Goal: Book appointment/travel/reservation

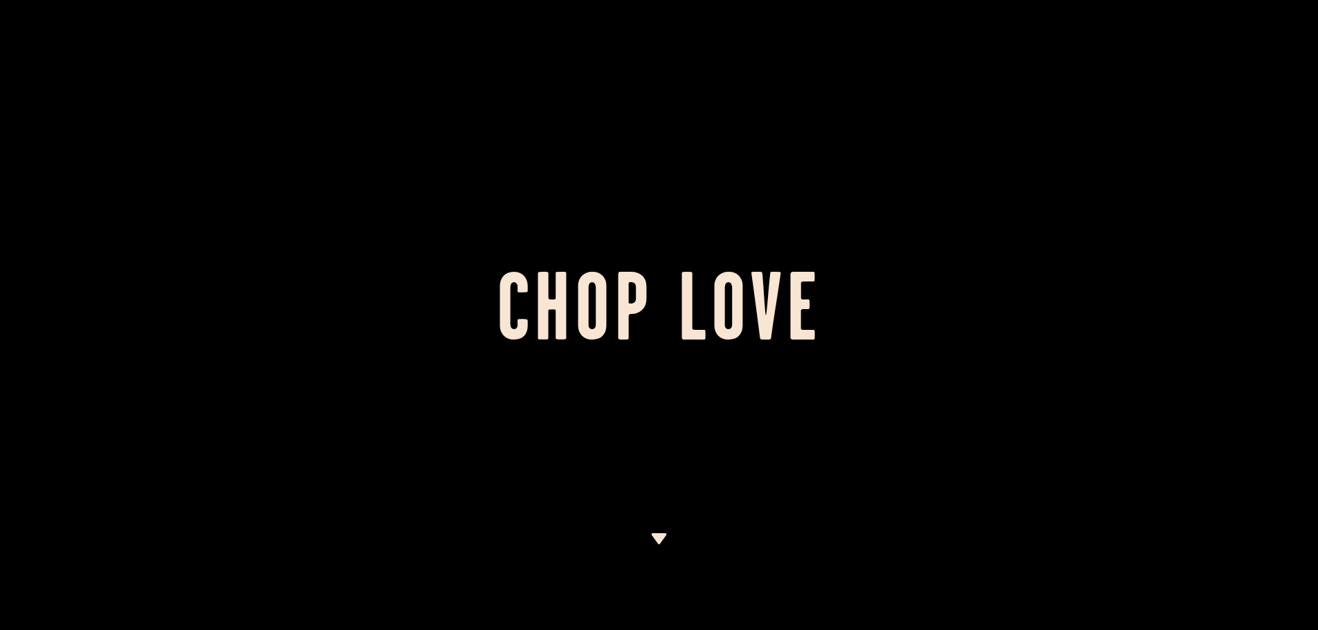
click at [652, 535] on img at bounding box center [658, 538] width 17 height 11
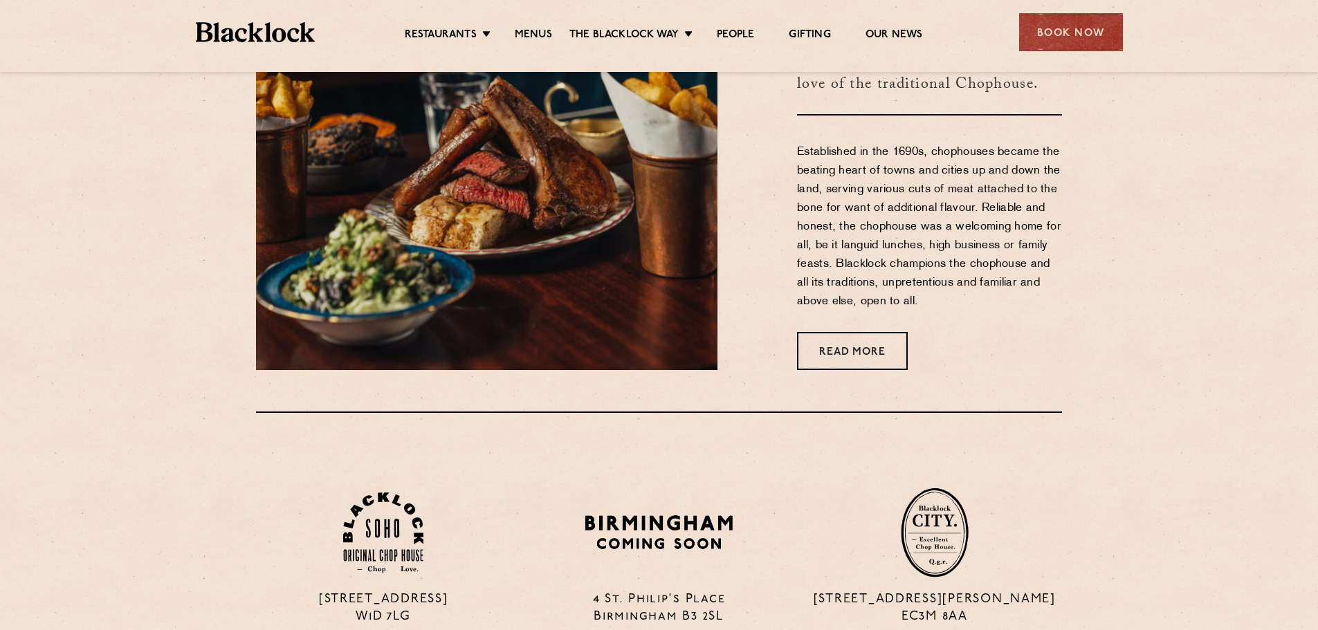
scroll to position [282, 0]
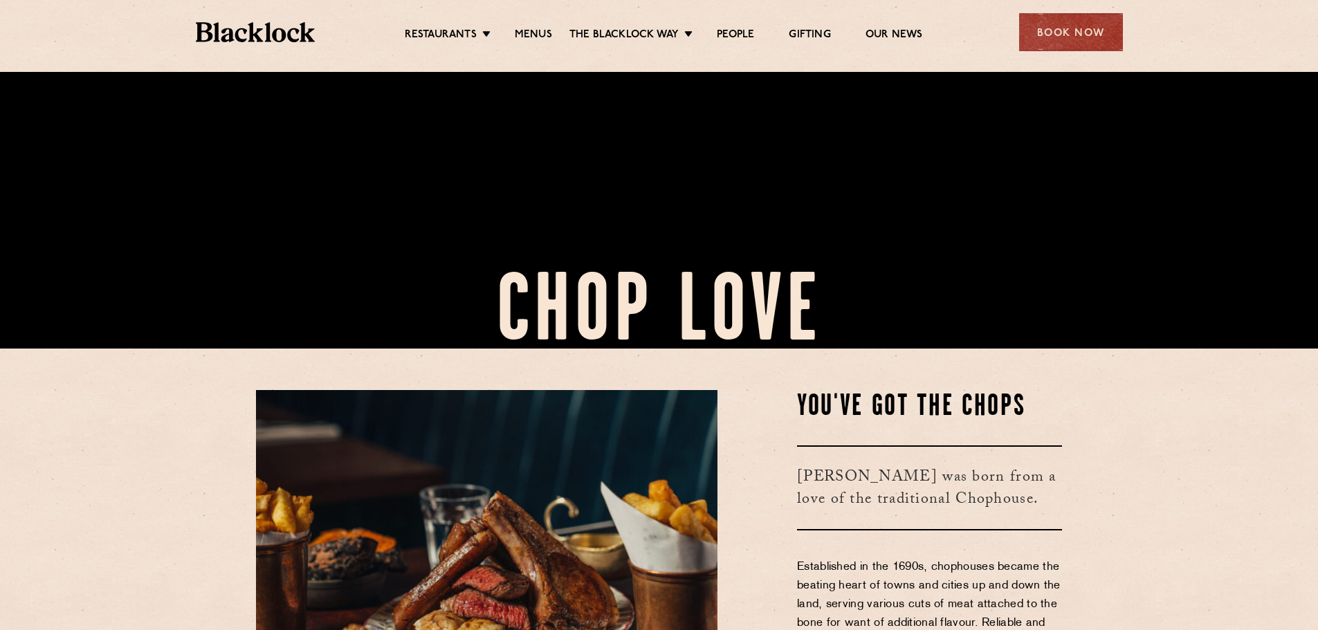
click at [1084, 17] on div "Book Now" at bounding box center [1071, 32] width 104 height 38
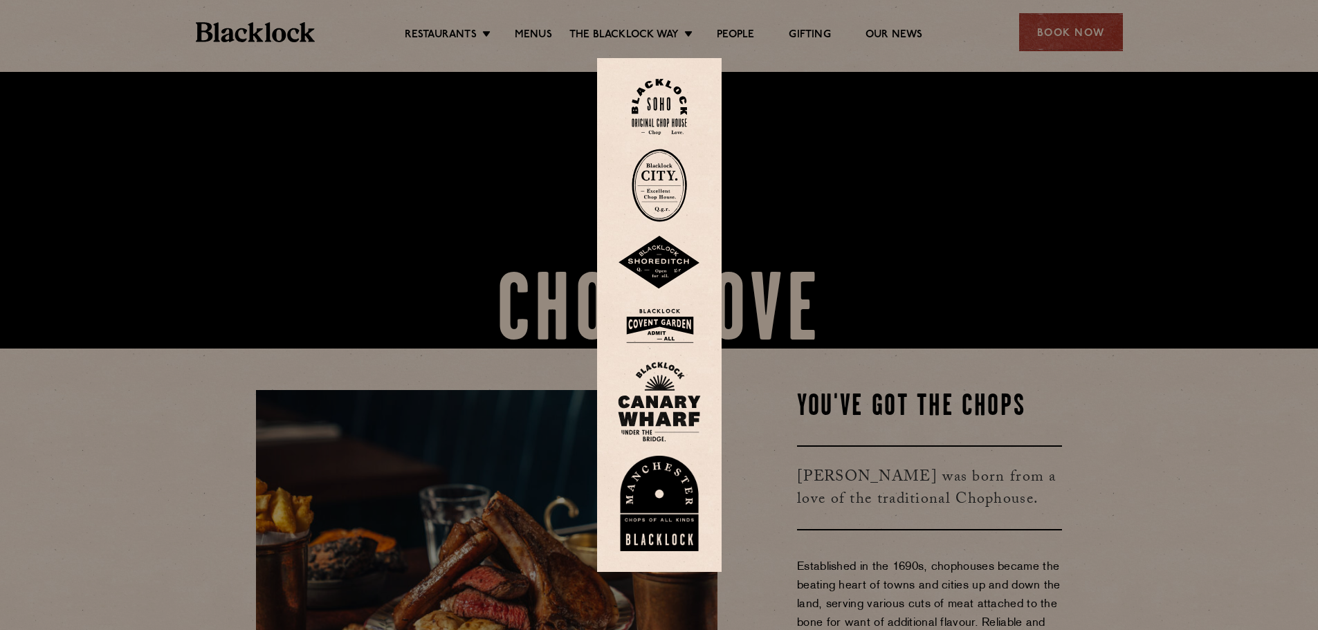
click at [665, 506] on img at bounding box center [659, 503] width 83 height 95
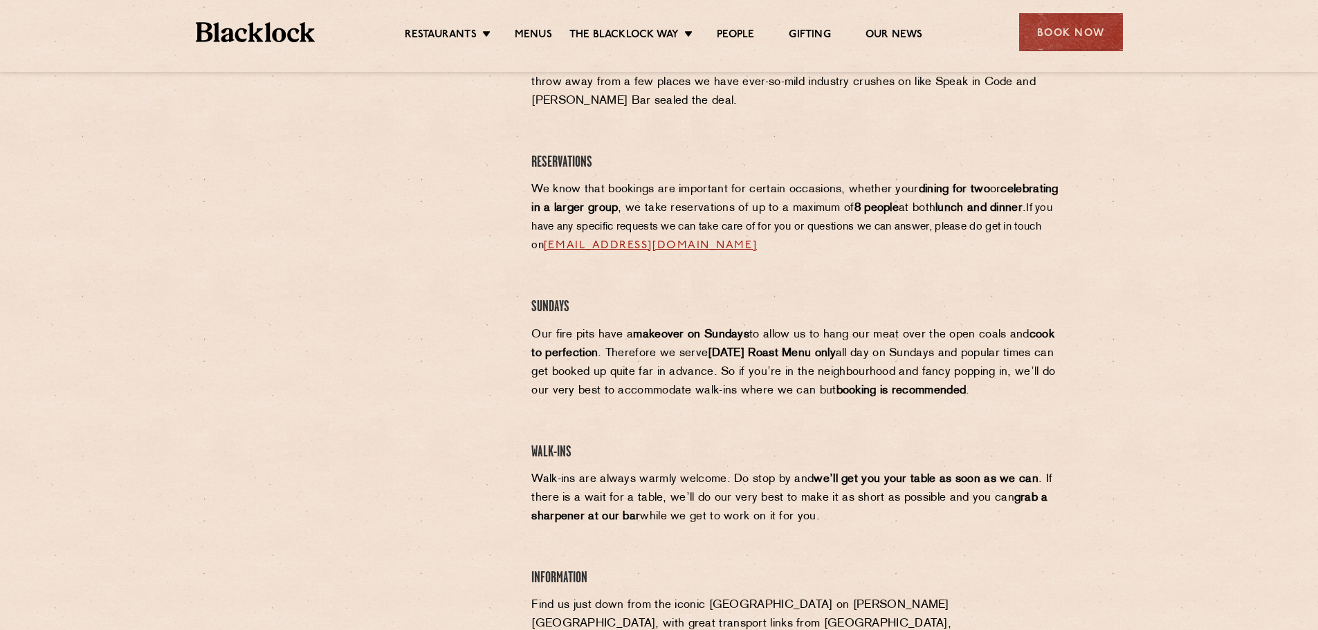
scroll to position [623, 0]
click at [728, 241] on link "[EMAIL_ADDRESS][DOMAIN_NAME]" at bounding box center [650, 246] width 213 height 11
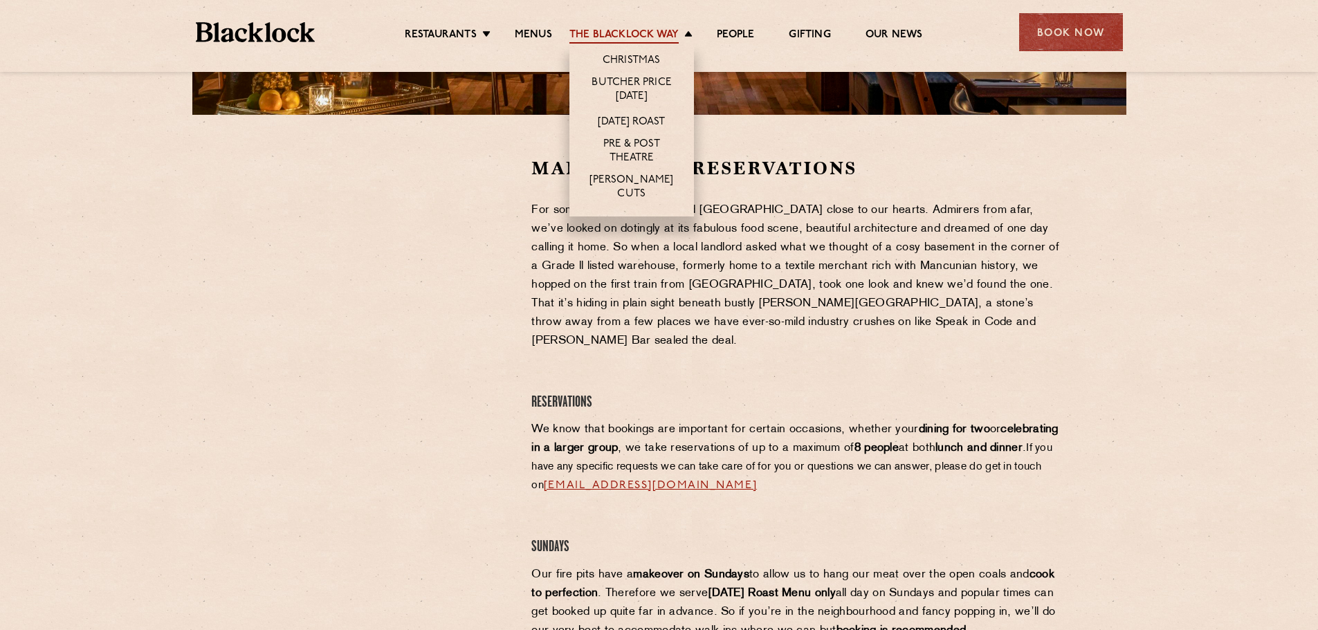
scroll to position [346, 0]
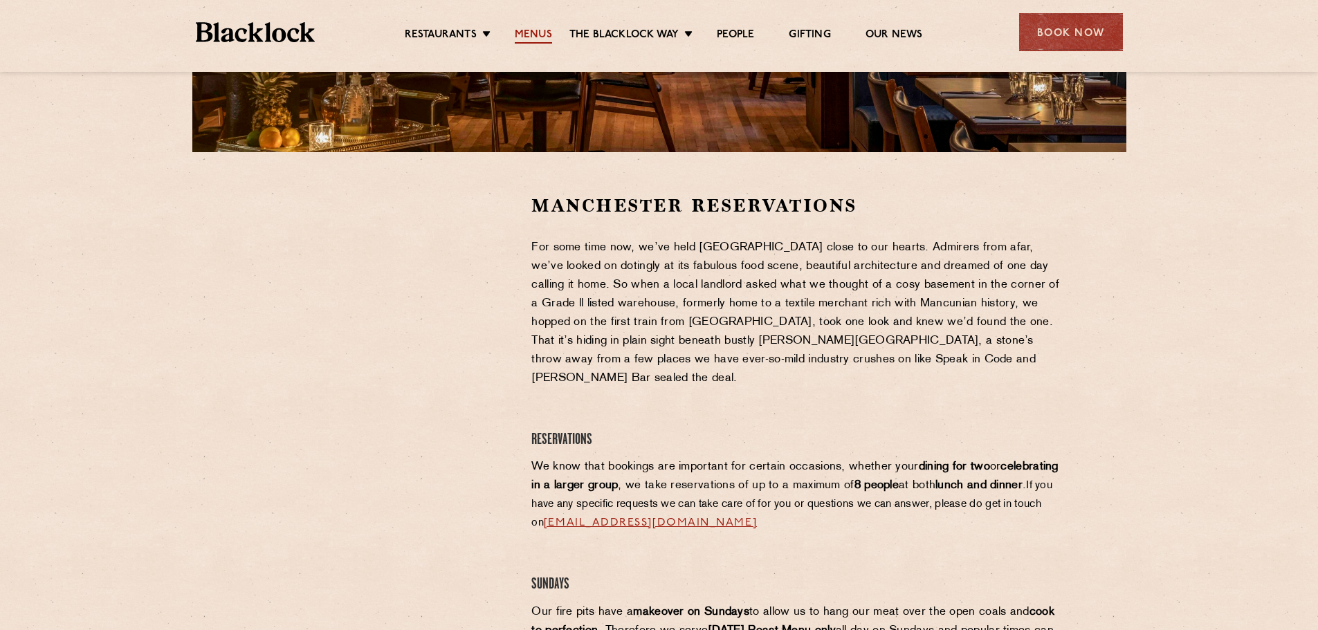
click at [528, 35] on link "Menus" at bounding box center [533, 35] width 37 height 15
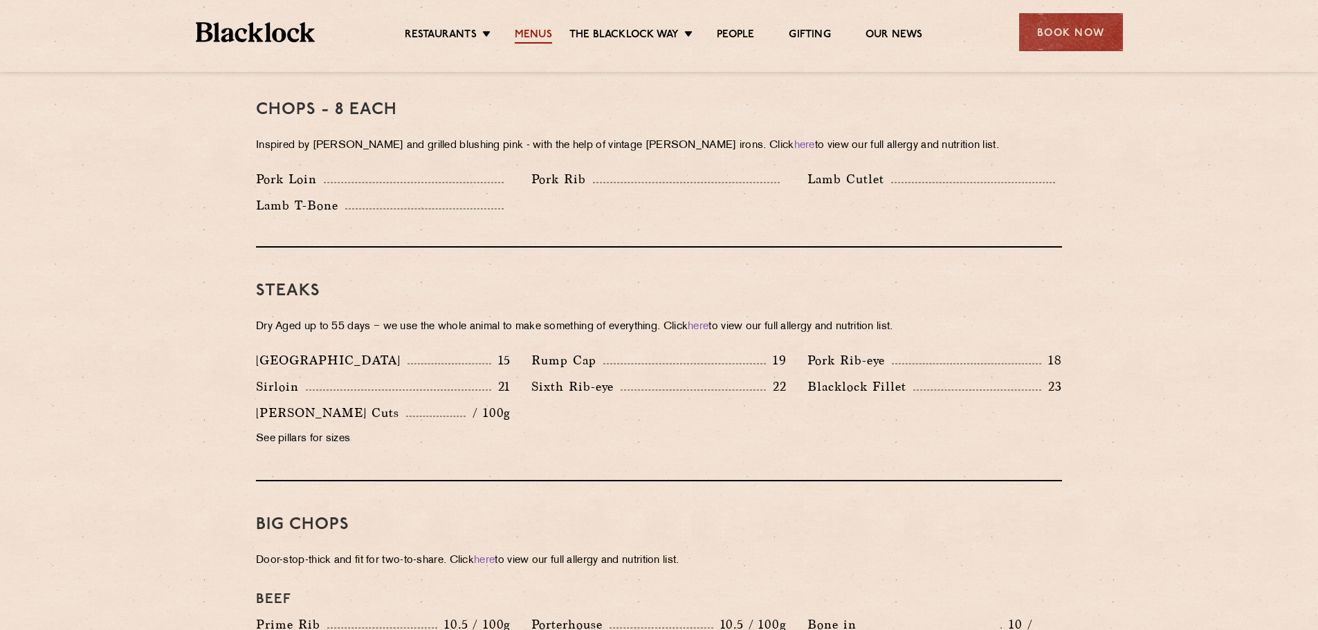
scroll to position [1038, 0]
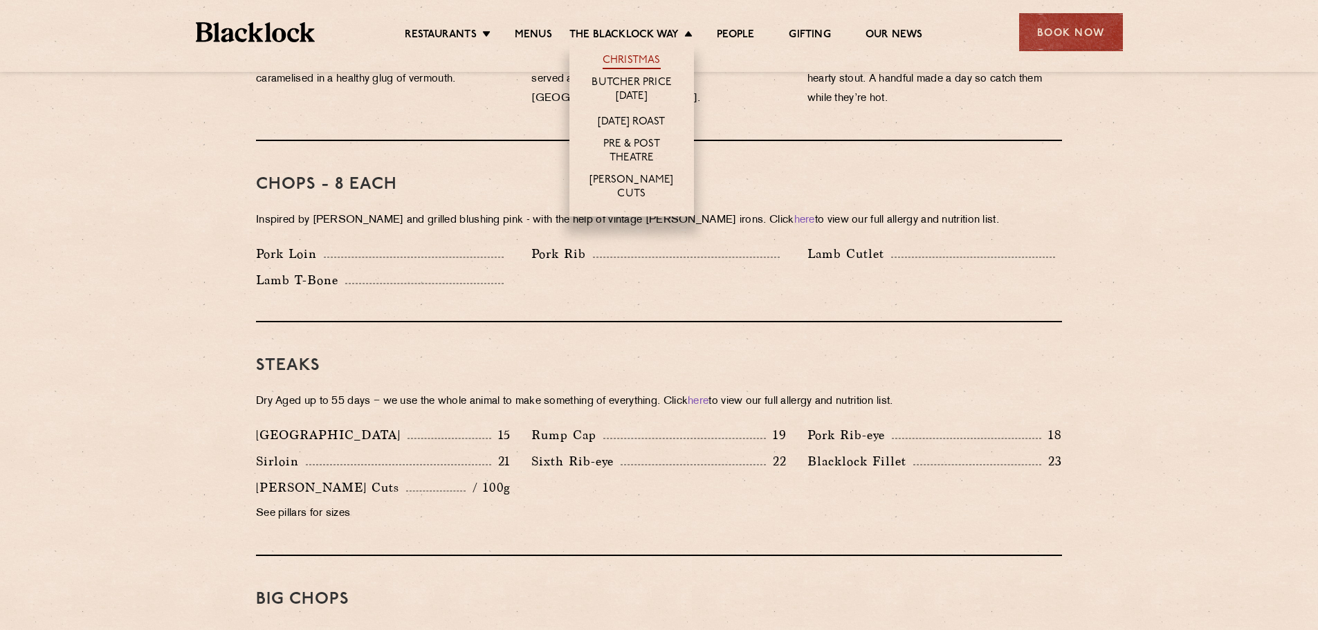
click at [645, 66] on link "Christmas" at bounding box center [632, 61] width 58 height 15
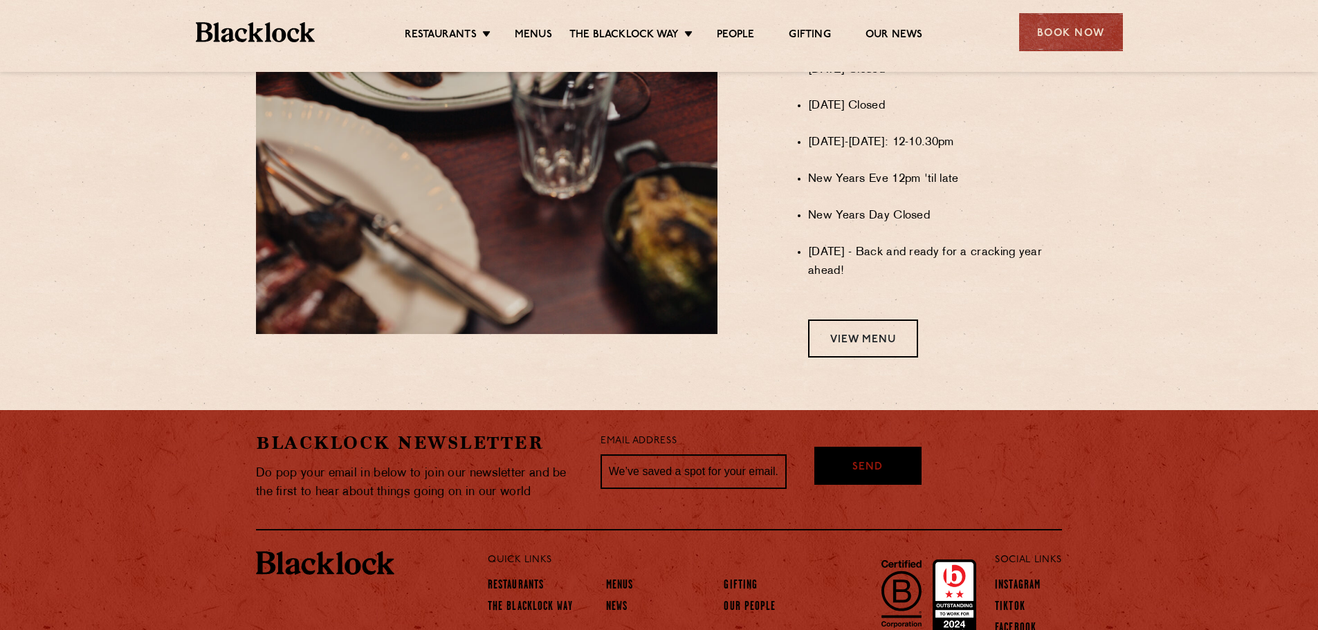
scroll to position [1208, 0]
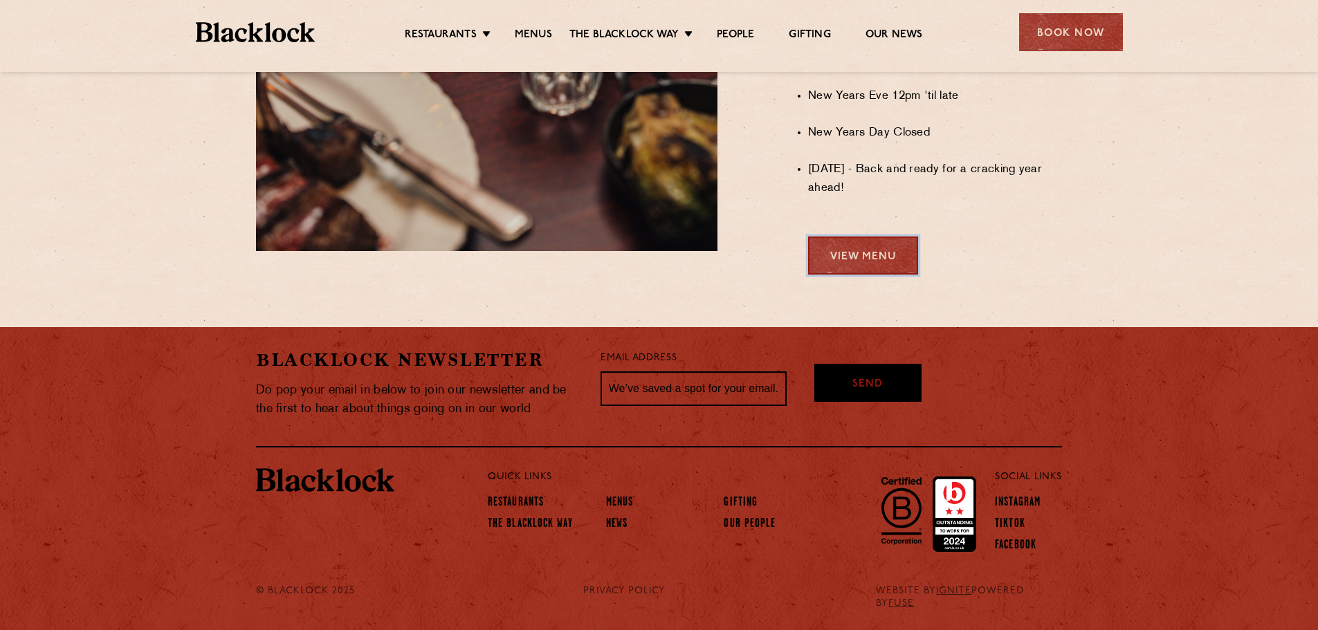
click at [872, 275] on link "View Menu" at bounding box center [863, 256] width 110 height 38
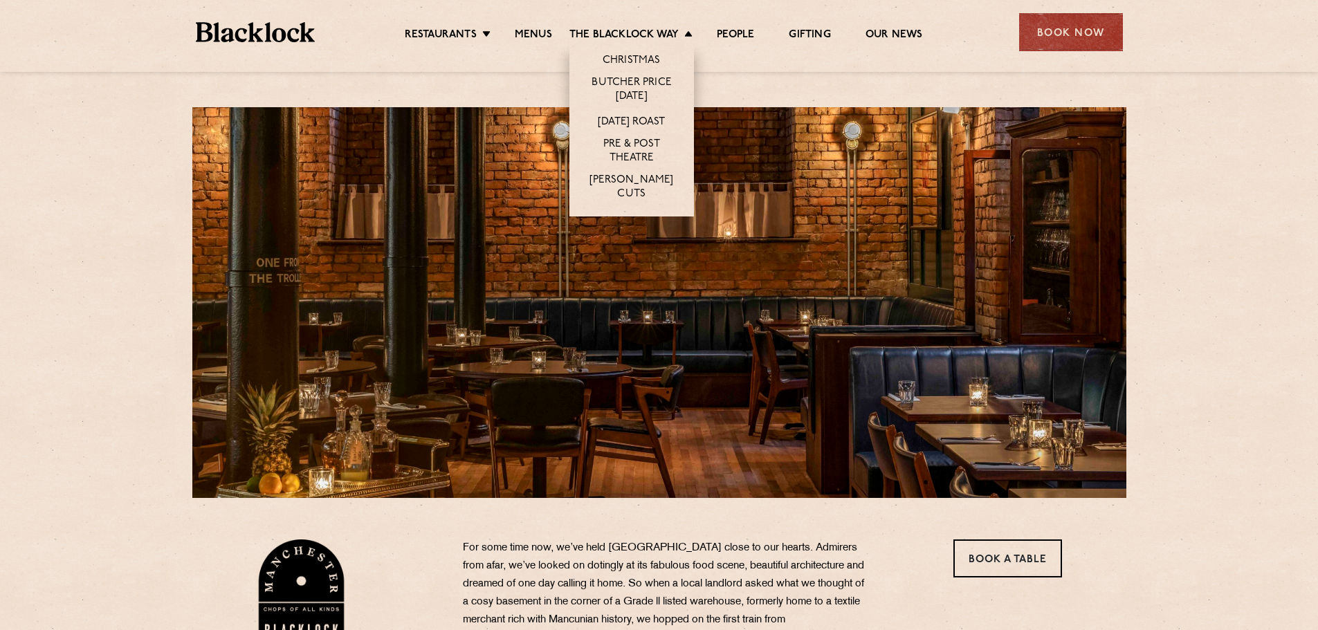
click at [642, 50] on li "Christmas" at bounding box center [631, 58] width 125 height 29
click at [642, 56] on link "Christmas" at bounding box center [632, 61] width 58 height 15
